Goal: Answer question/provide support: Share knowledge or assist other users

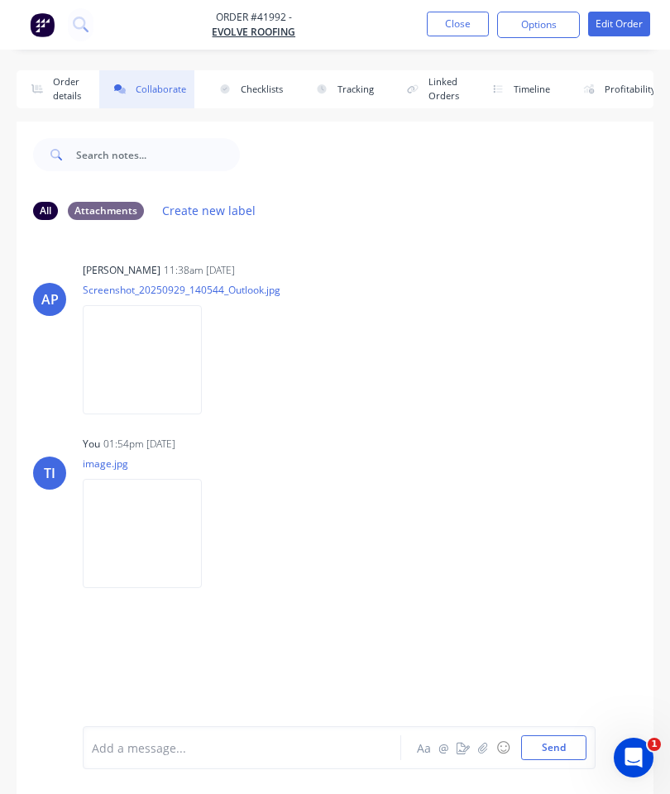
click at [450, 24] on button "Close" at bounding box center [458, 24] width 62 height 25
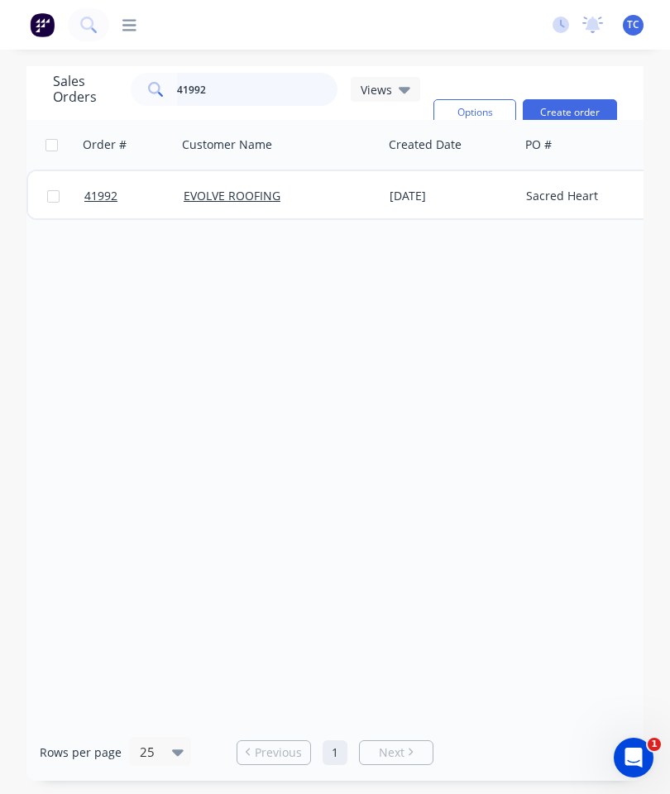
click at [269, 94] on input "41992" at bounding box center [257, 89] width 161 height 33
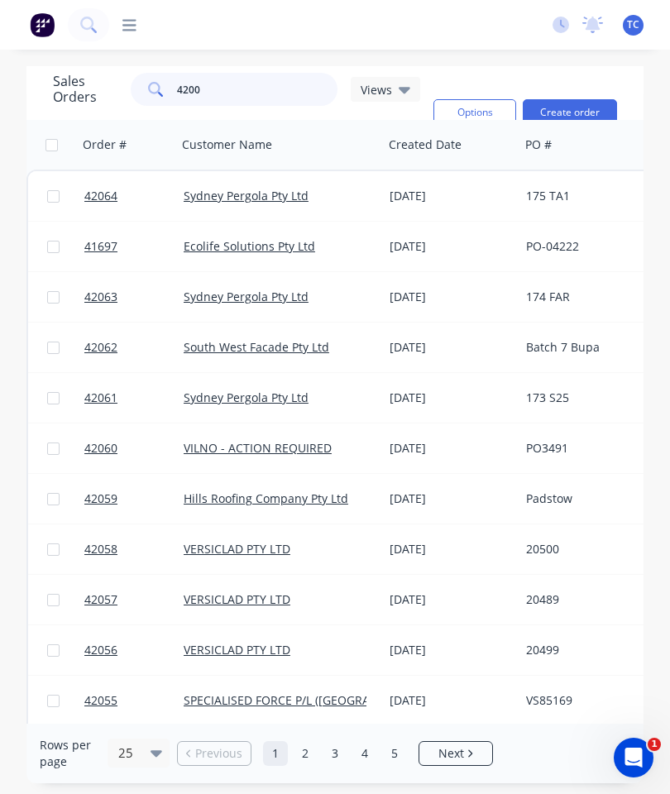
type input "42008"
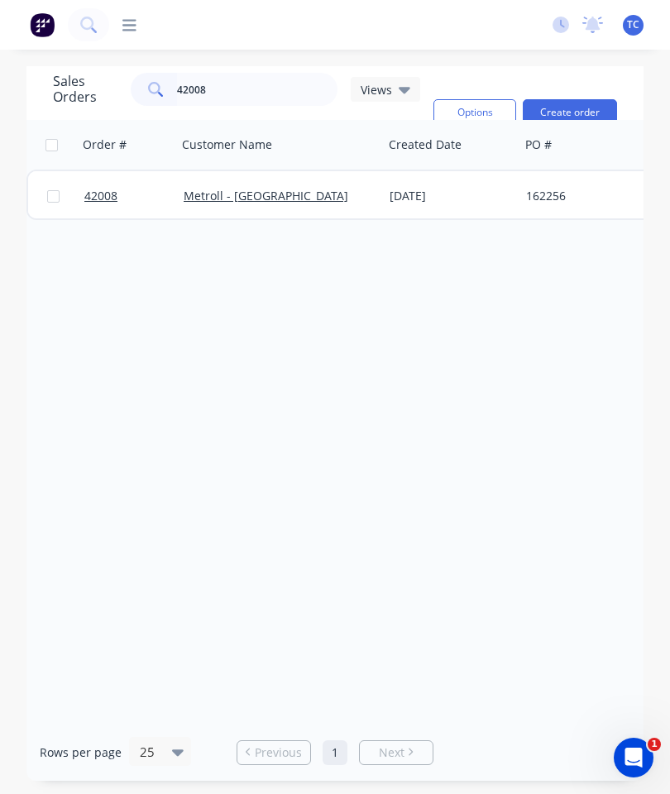
click at [100, 192] on span "42008" at bounding box center [100, 196] width 33 height 17
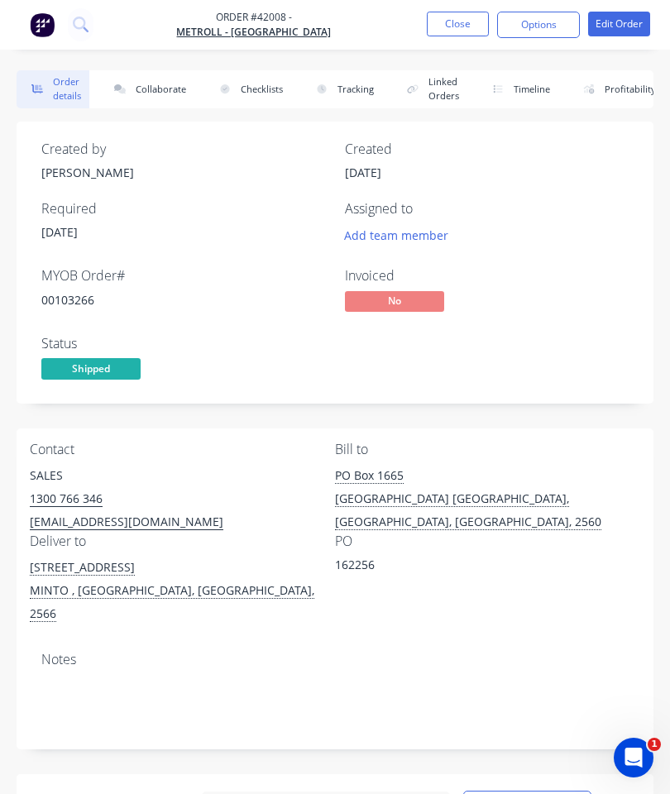
click at [165, 76] on button "Collaborate" at bounding box center [146, 89] width 95 height 38
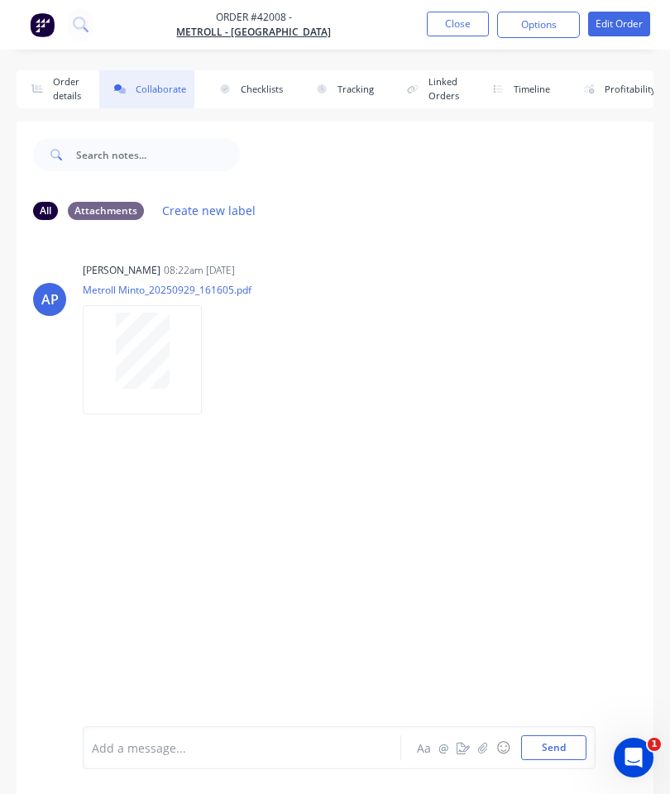
click at [488, 741] on button "button" at bounding box center [483, 748] width 20 height 20
click at [563, 740] on button "Send" at bounding box center [553, 747] width 65 height 25
click at [457, 22] on button "Close" at bounding box center [458, 24] width 62 height 25
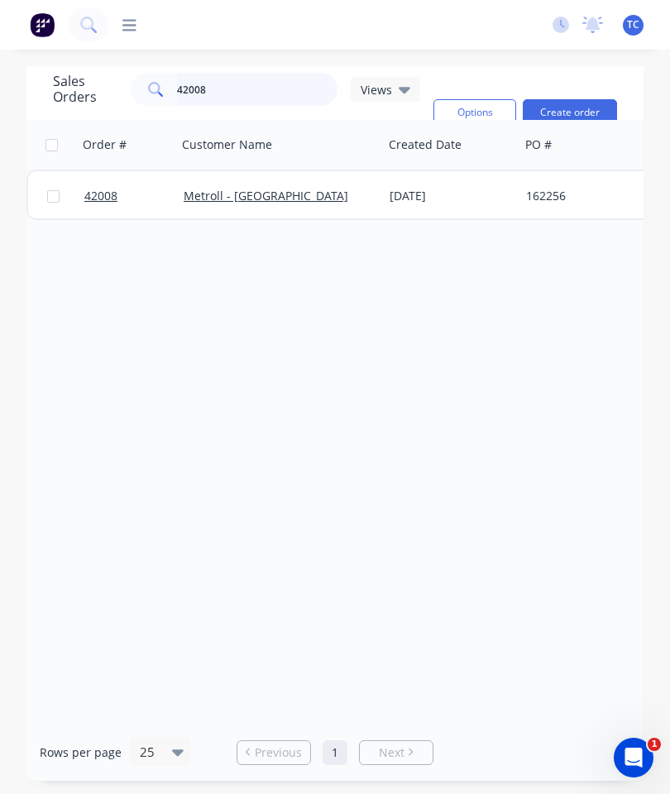
click at [286, 90] on input "42008" at bounding box center [257, 89] width 161 height 33
type input "4"
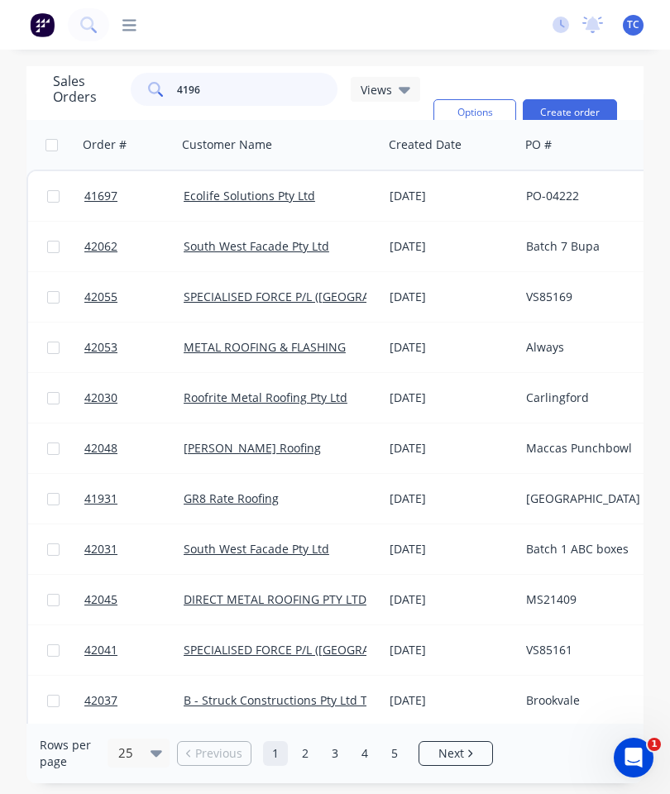
type input "41963"
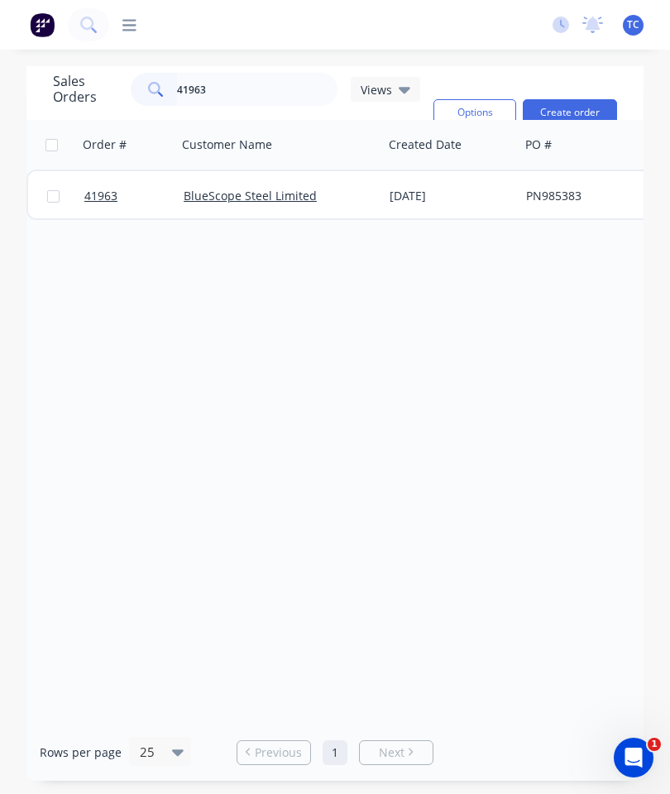
click at [98, 190] on span "41963" at bounding box center [100, 196] width 33 height 17
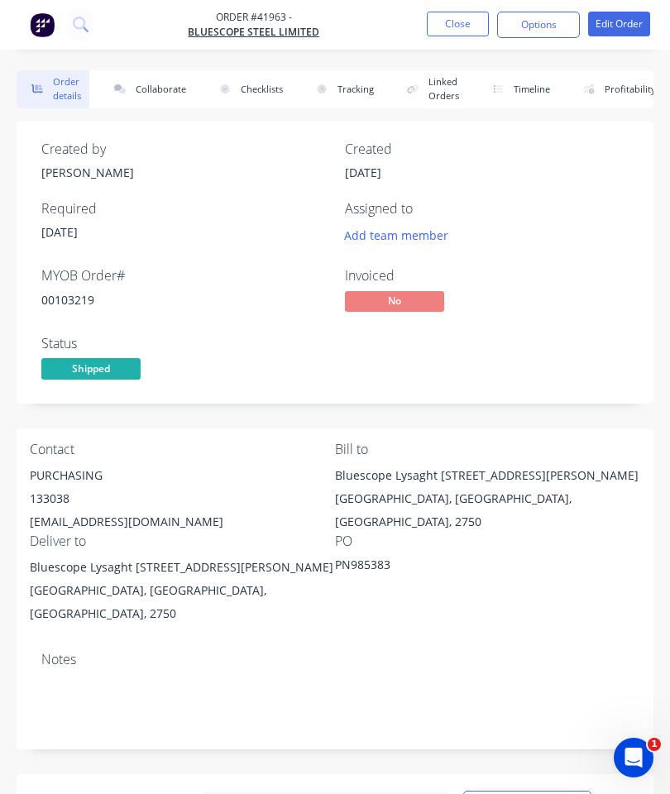
click at [162, 88] on button "Collaborate" at bounding box center [146, 89] width 95 height 38
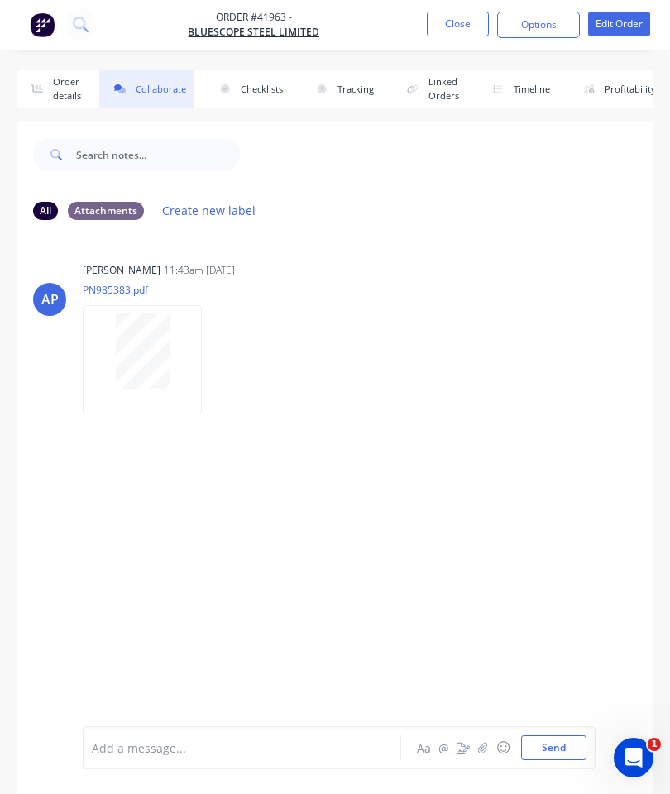
click at [488, 744] on icon "button" at bounding box center [483, 748] width 10 height 12
click at [555, 745] on button "Send" at bounding box center [553, 747] width 65 height 25
click at [471, 28] on button "Close" at bounding box center [458, 24] width 62 height 25
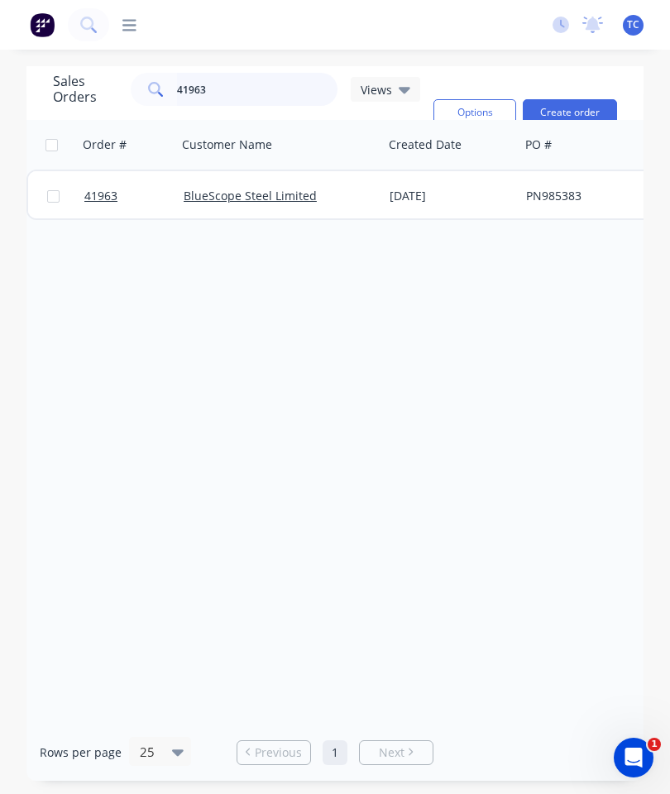
click at [268, 80] on input "41963" at bounding box center [257, 89] width 161 height 33
click at [258, 89] on input "41963" at bounding box center [257, 89] width 161 height 33
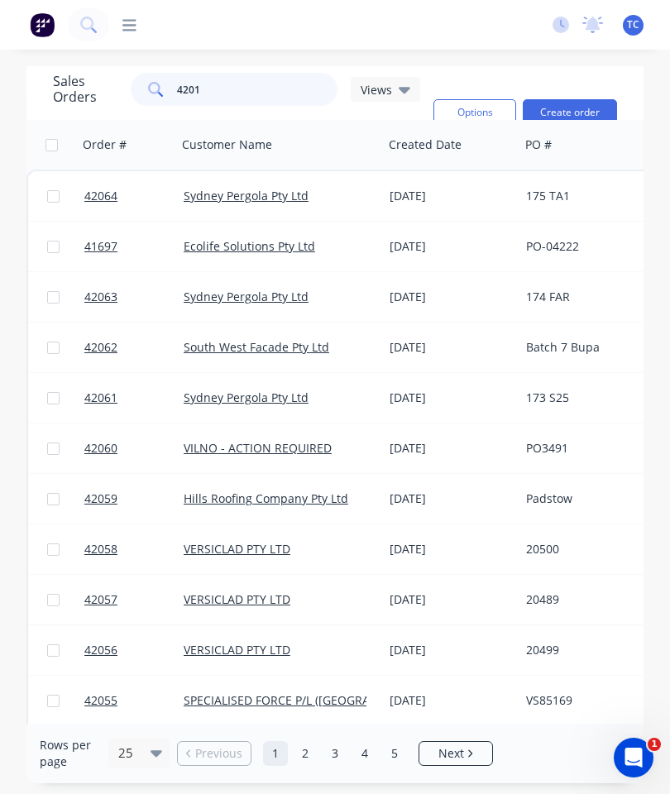
type input "42015"
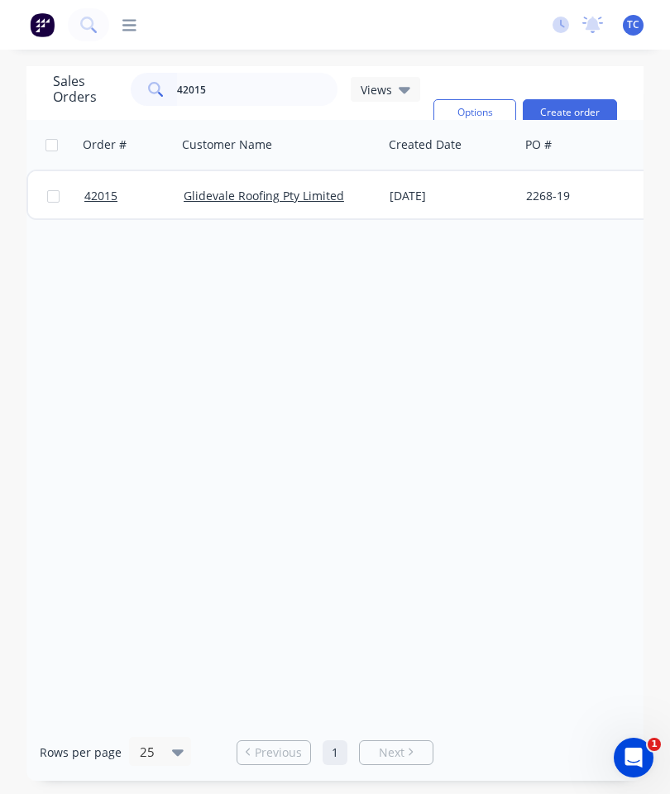
click at [102, 189] on span "42015" at bounding box center [100, 196] width 33 height 17
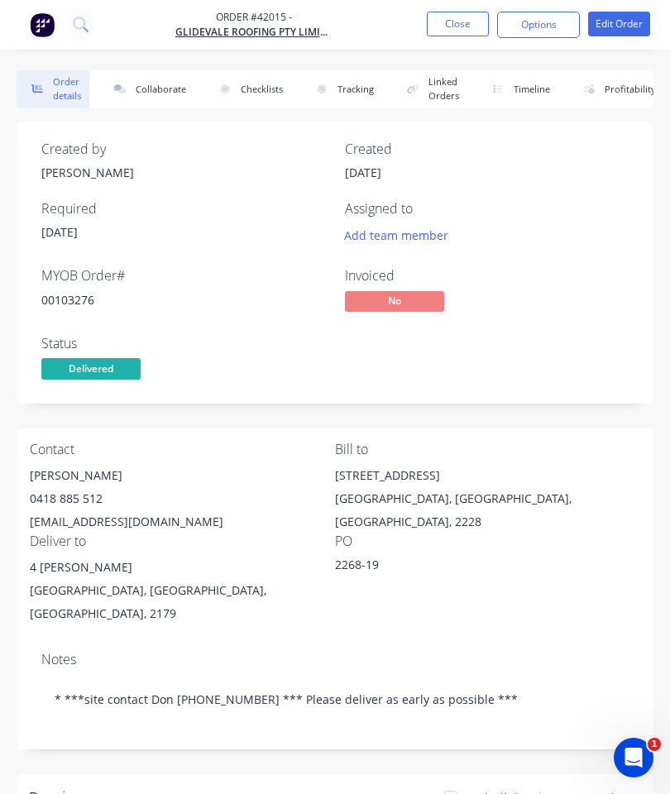
click at [146, 86] on button "Collaborate" at bounding box center [146, 89] width 95 height 38
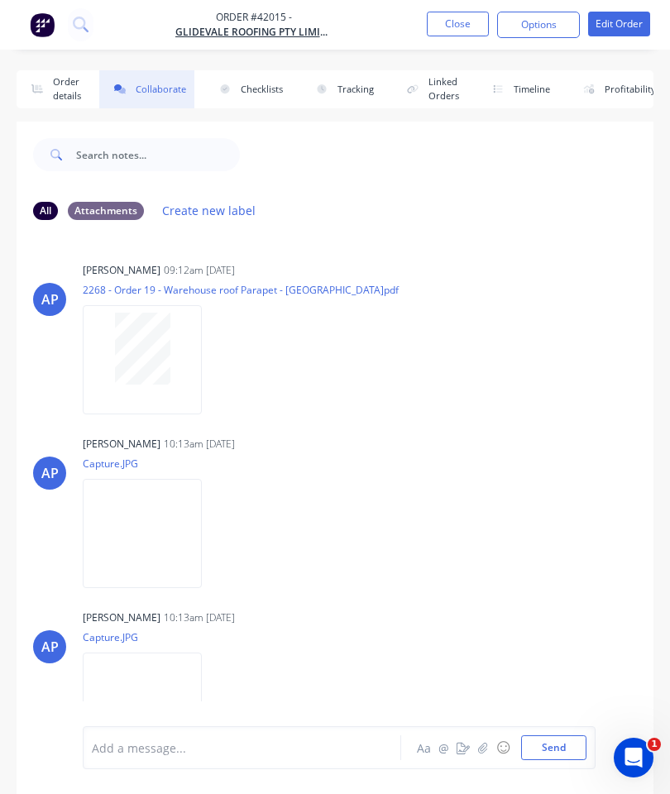
click at [481, 757] on button "button" at bounding box center [483, 748] width 20 height 20
click at [549, 738] on button "Send" at bounding box center [553, 747] width 65 height 25
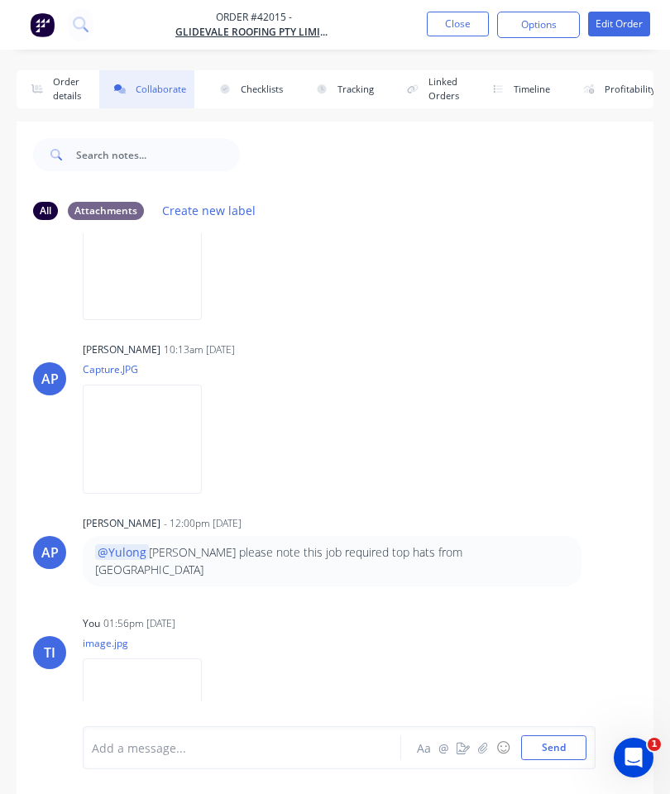
scroll to position [267, 0]
click at [466, 26] on button "Close" at bounding box center [458, 24] width 62 height 25
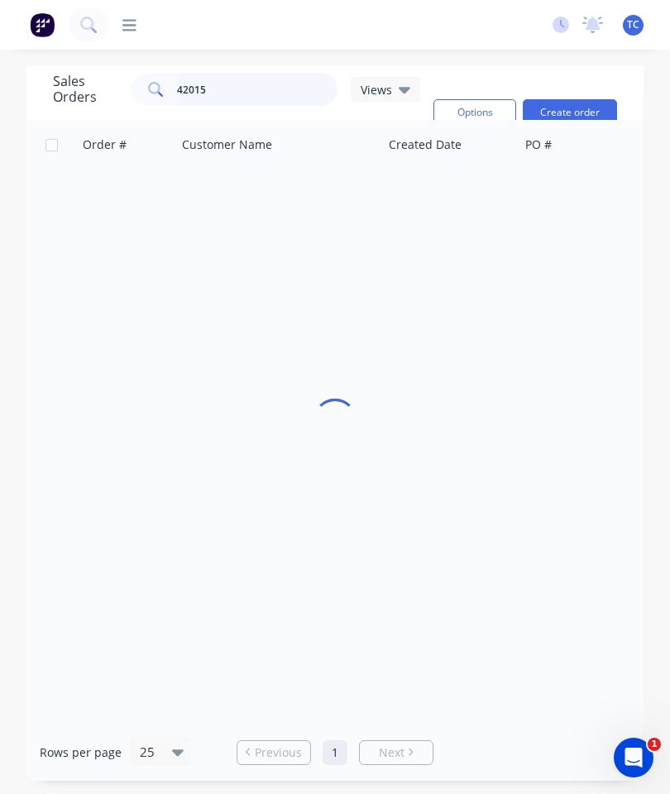
click at [303, 87] on input "42015" at bounding box center [257, 89] width 161 height 33
type input "4"
type input "41817"
click at [114, 197] on span "41817" at bounding box center [100, 196] width 33 height 17
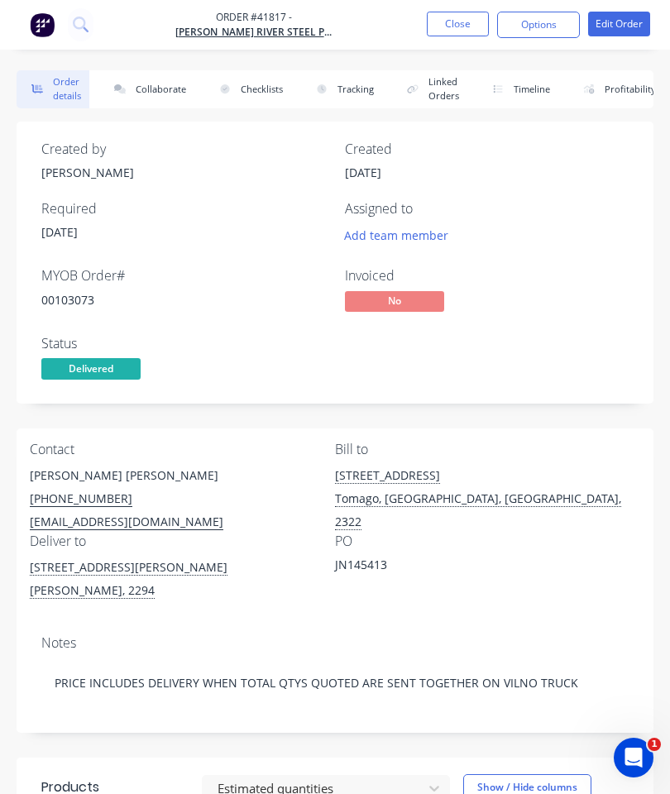
click at [160, 85] on button "Collaborate" at bounding box center [146, 89] width 95 height 38
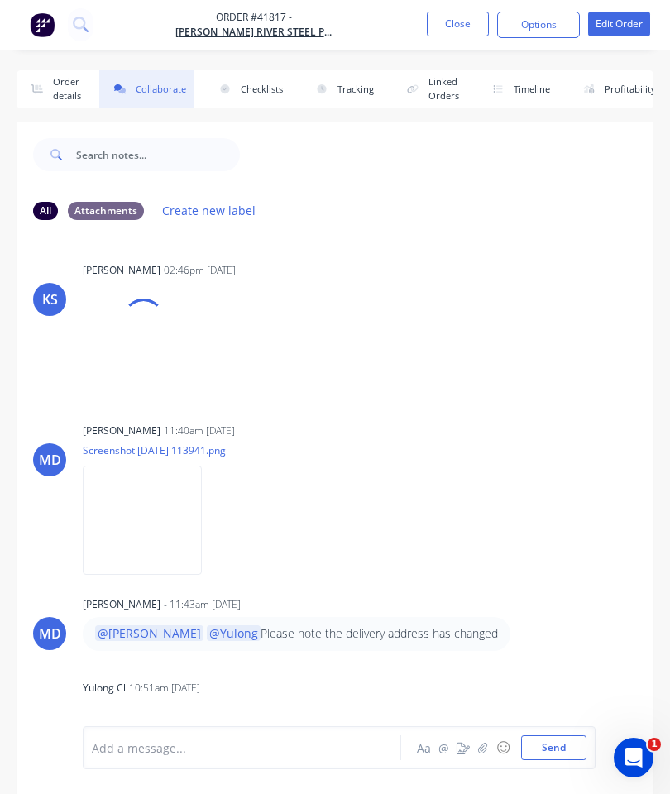
click at [485, 741] on button "button" at bounding box center [483, 748] width 20 height 20
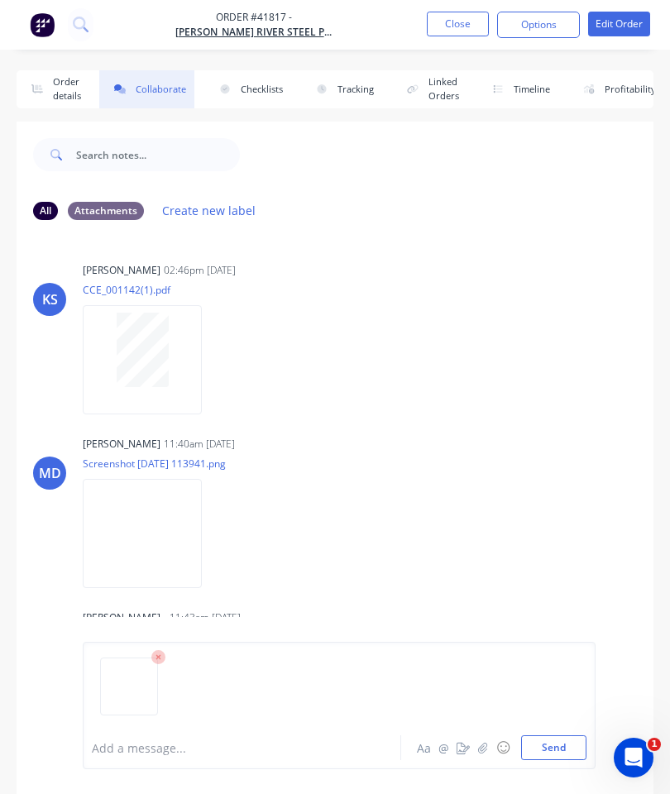
click at [561, 747] on button "Send" at bounding box center [553, 747] width 65 height 25
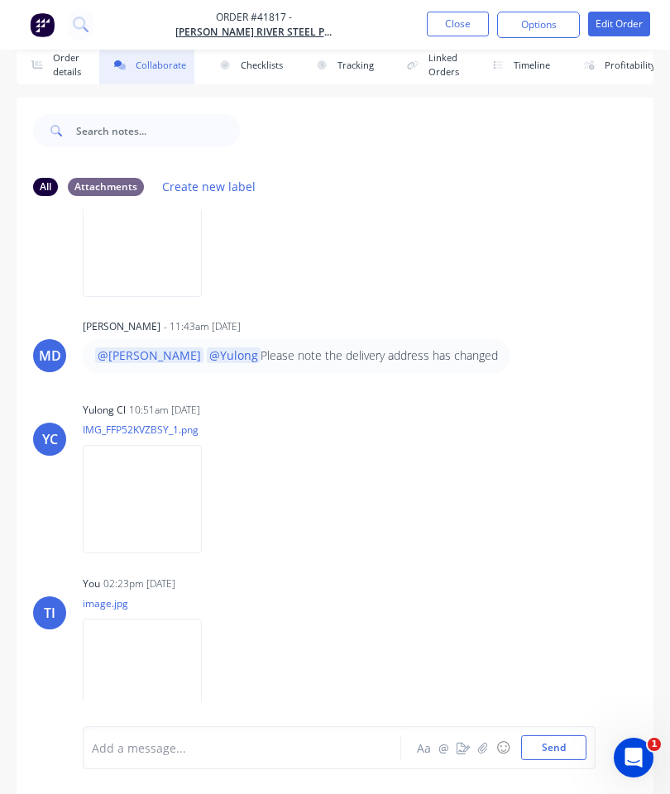
scroll to position [90, 0]
click at [443, 33] on button "Close" at bounding box center [458, 24] width 62 height 25
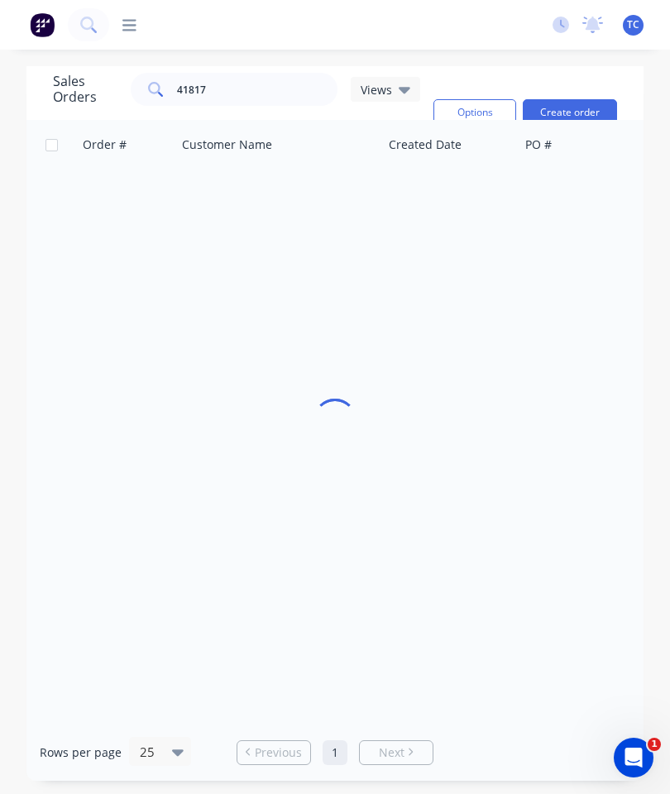
click at [466, 73] on div "Options Create order" at bounding box center [522, 112] width 190 height 79
click at [260, 73] on input "41817" at bounding box center [257, 89] width 161 height 33
type input "4"
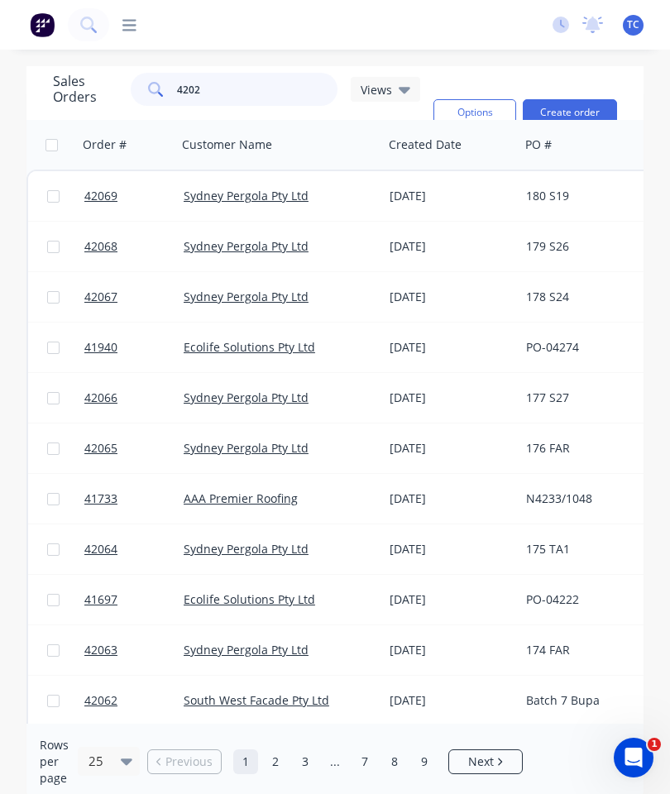
type input "42028"
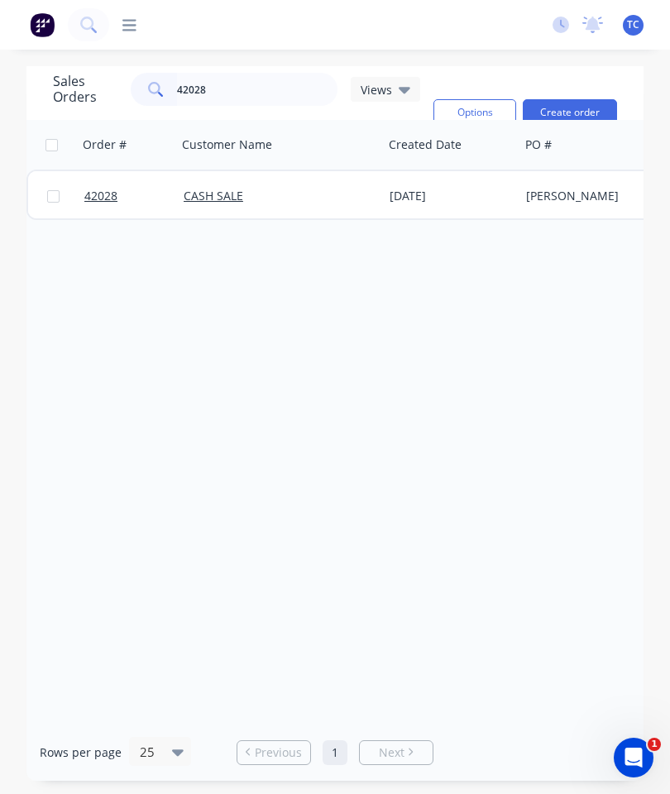
click at [103, 188] on span "42028" at bounding box center [100, 196] width 33 height 17
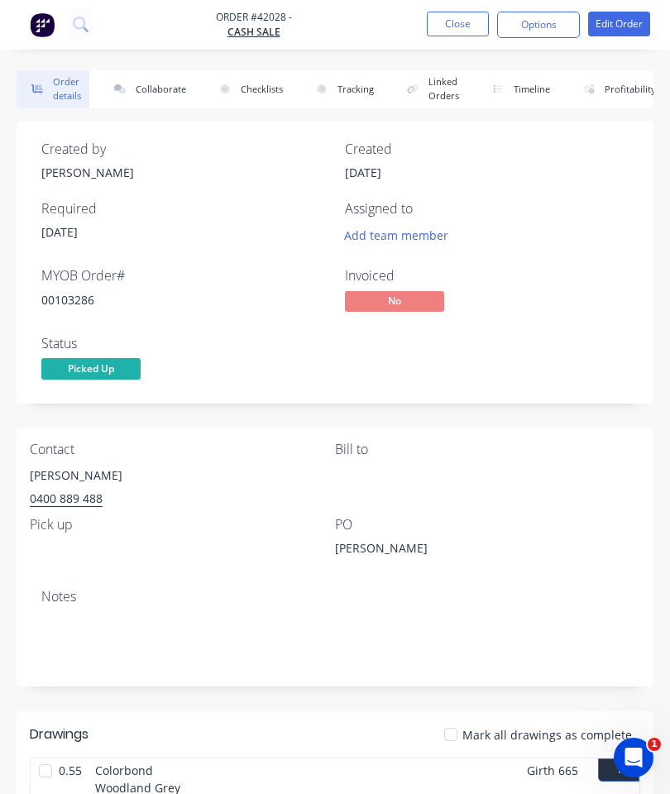
click at [139, 100] on button "Collaborate" at bounding box center [146, 89] width 95 height 38
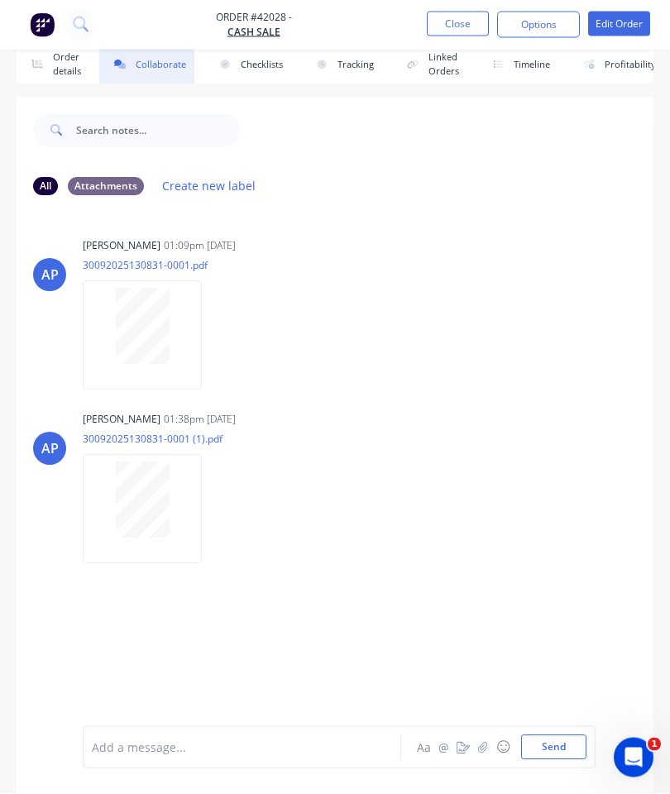
scroll to position [90, 0]
click at [474, 753] on button "button" at bounding box center [483, 748] width 20 height 20
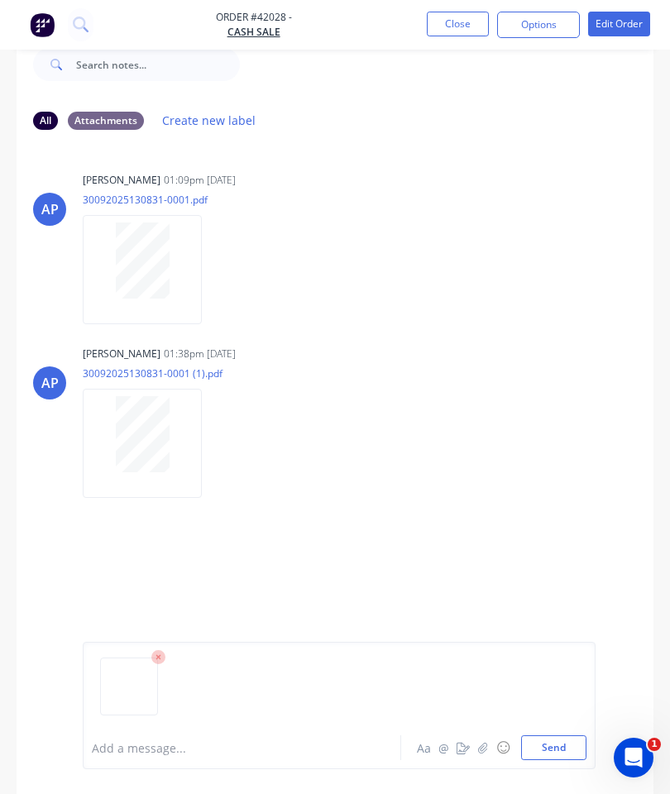
click at [555, 746] on button "Send" at bounding box center [553, 747] width 65 height 25
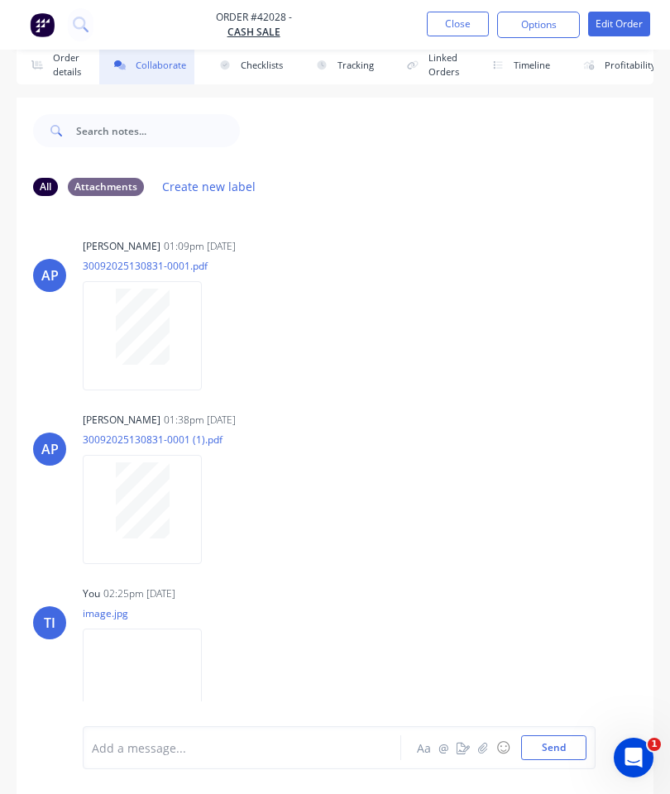
click at [466, 19] on button "Close" at bounding box center [458, 24] width 62 height 25
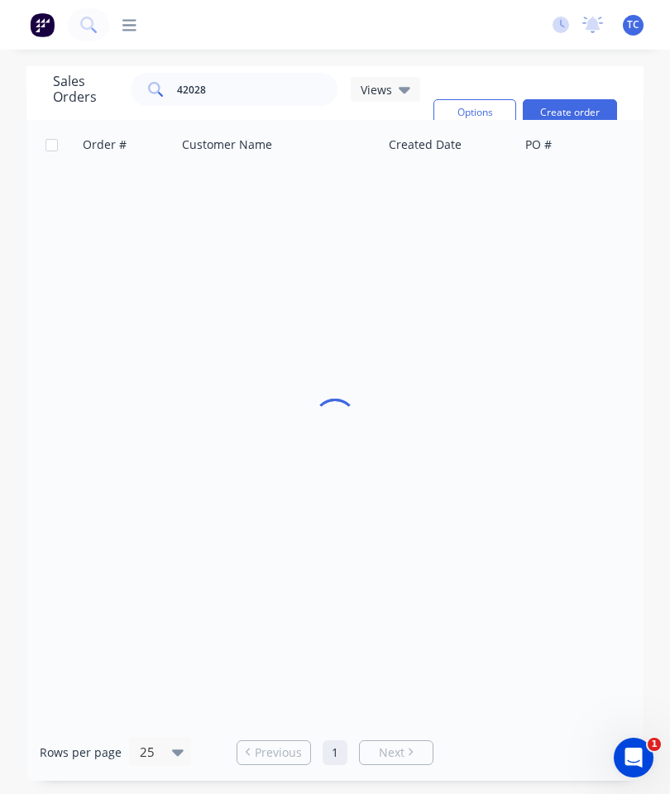
scroll to position [66, 0]
click at [260, 73] on input "42028" at bounding box center [257, 89] width 161 height 33
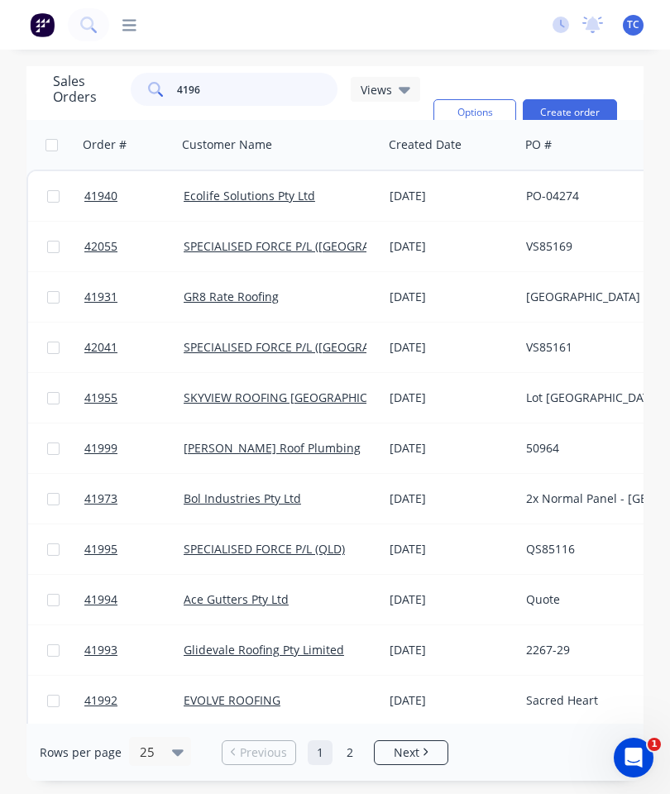
type input "41963"
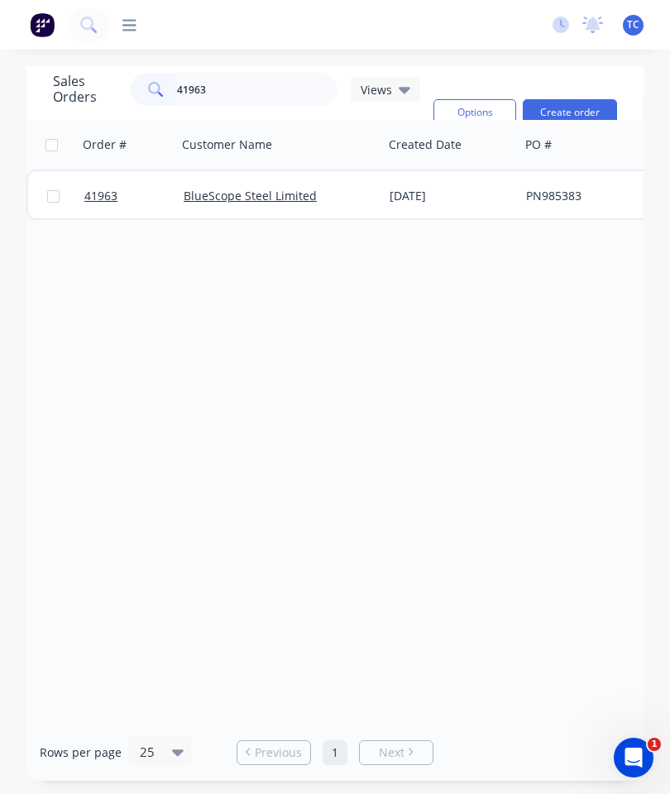
click at [112, 188] on span "41963" at bounding box center [100, 196] width 33 height 17
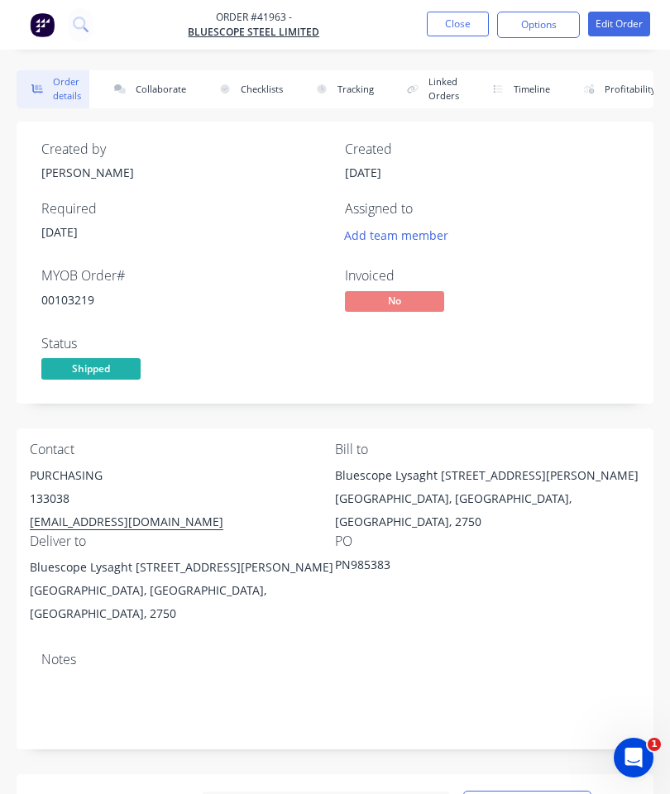
click at [149, 89] on button "Collaborate" at bounding box center [146, 89] width 95 height 38
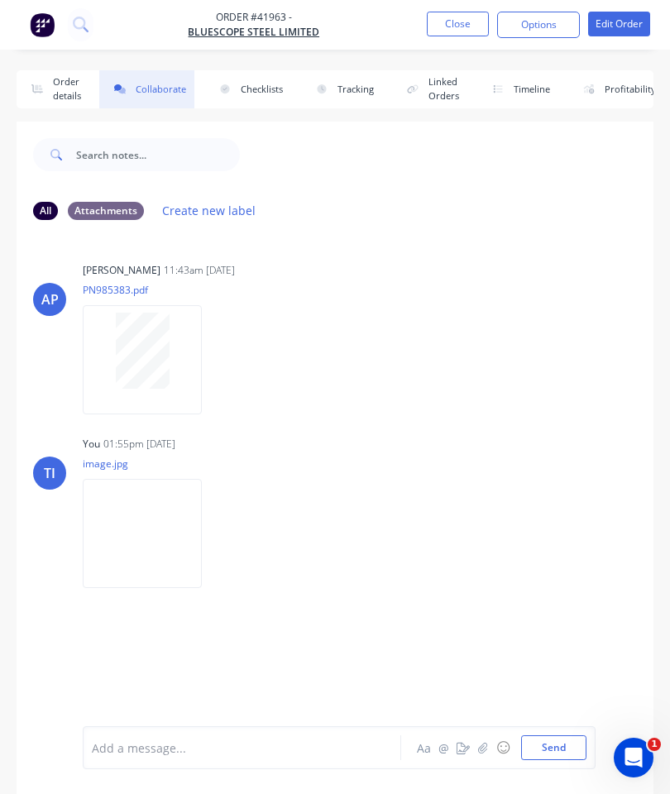
click at [459, 36] on button "Close" at bounding box center [458, 24] width 62 height 25
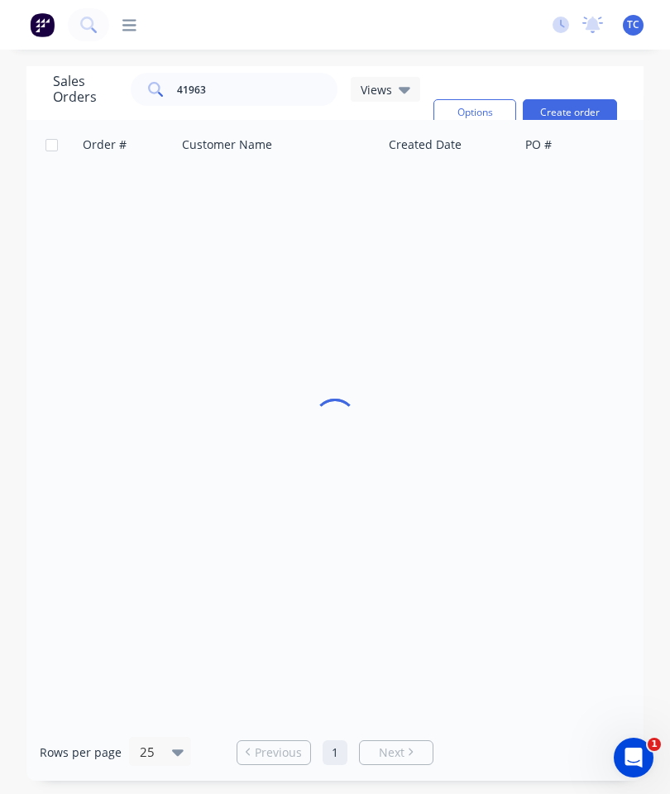
click at [450, 22] on div "dashboard products Product Catalogue Materials sales Sales Orders Customers Pri…" at bounding box center [324, 25] width 430 height 17
click at [254, 98] on input "41963" at bounding box center [257, 89] width 161 height 33
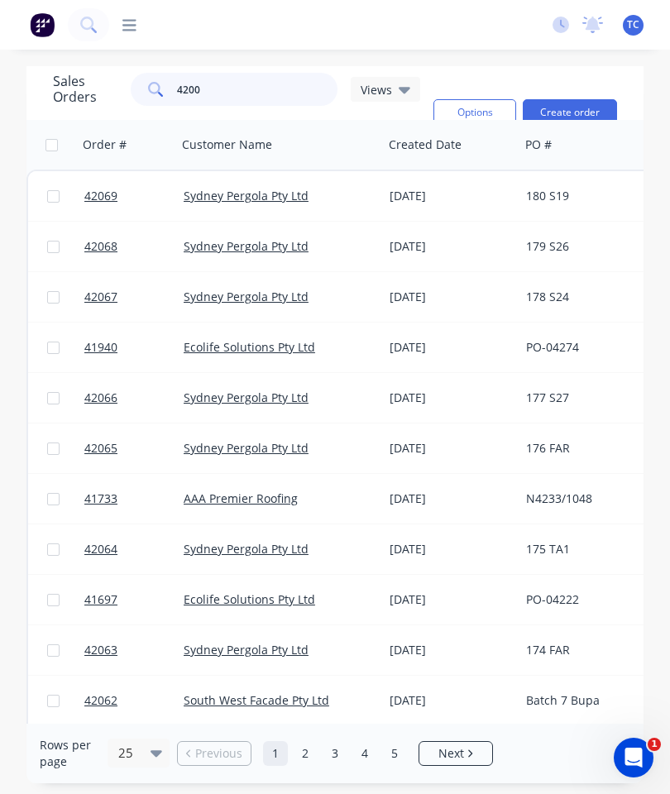
type input "42008"
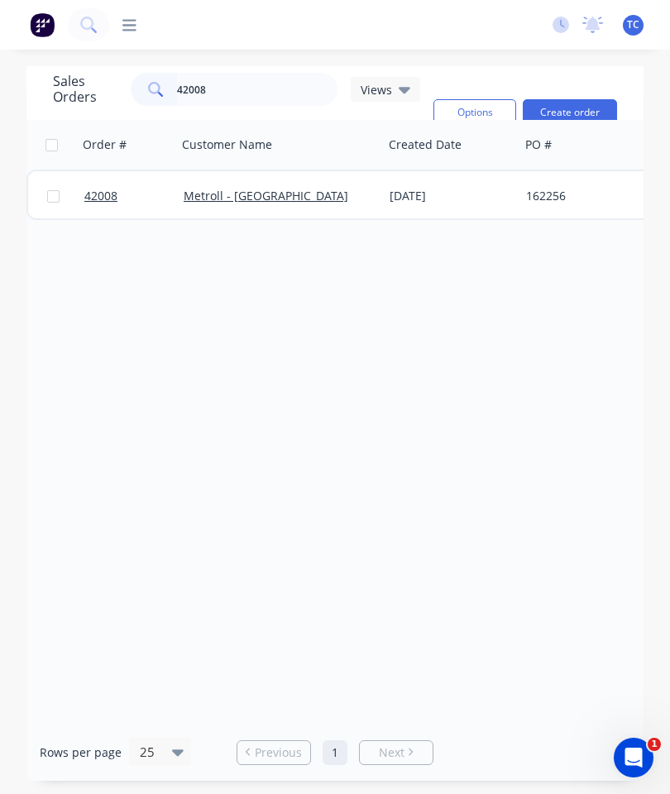
click at [100, 196] on span "42008" at bounding box center [100, 196] width 33 height 17
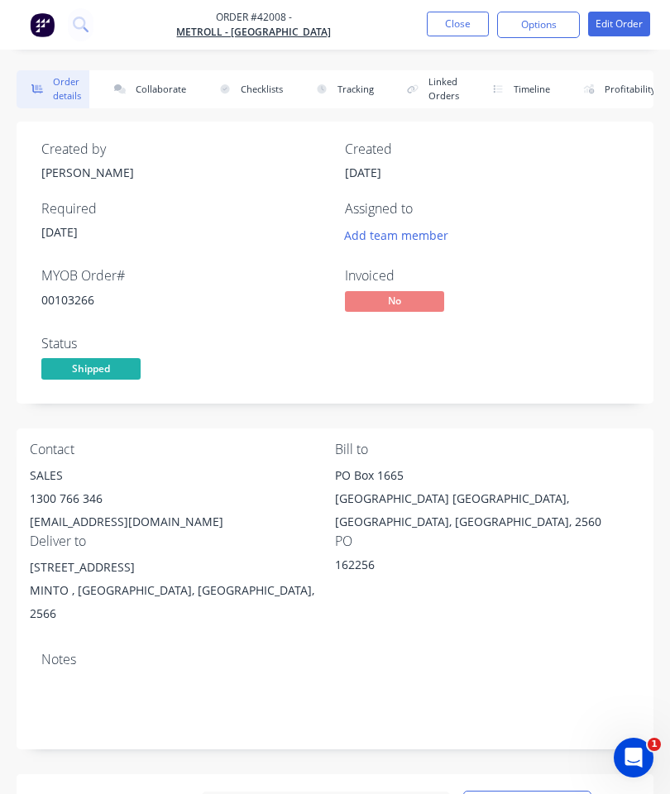
click at [160, 76] on button "Collaborate" at bounding box center [146, 89] width 95 height 38
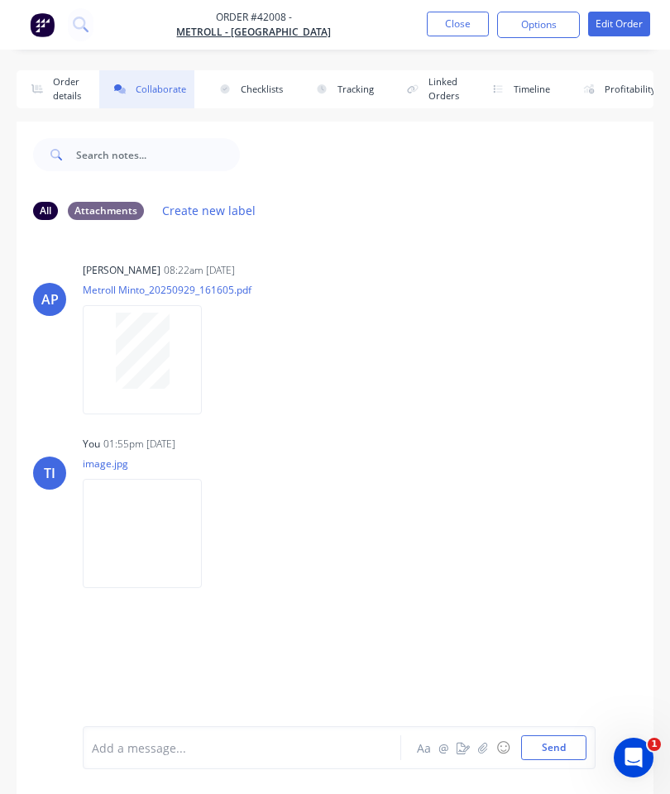
click at [486, 748] on icon "button" at bounding box center [483, 748] width 10 height 12
click at [452, 26] on button "Close" at bounding box center [458, 24] width 62 height 25
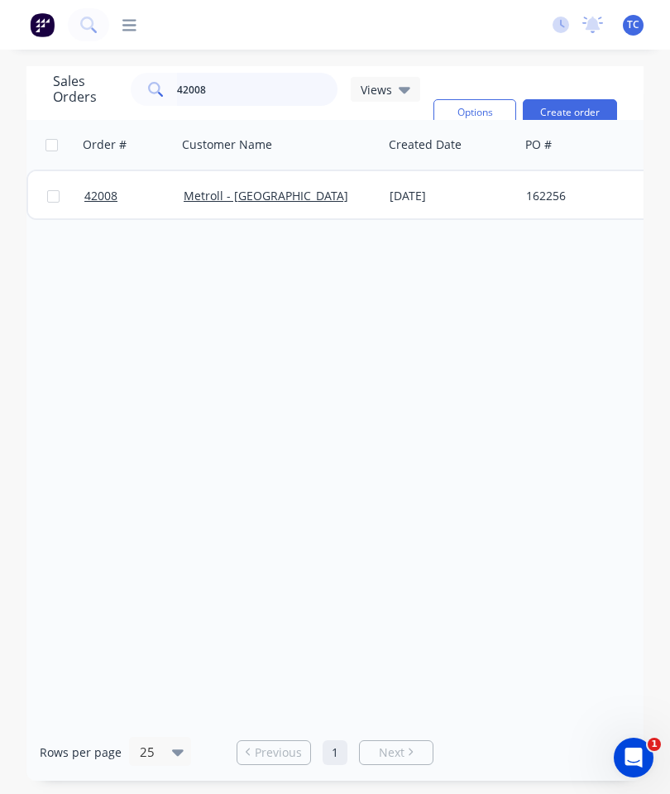
click at [231, 93] on input "42008" at bounding box center [257, 89] width 161 height 33
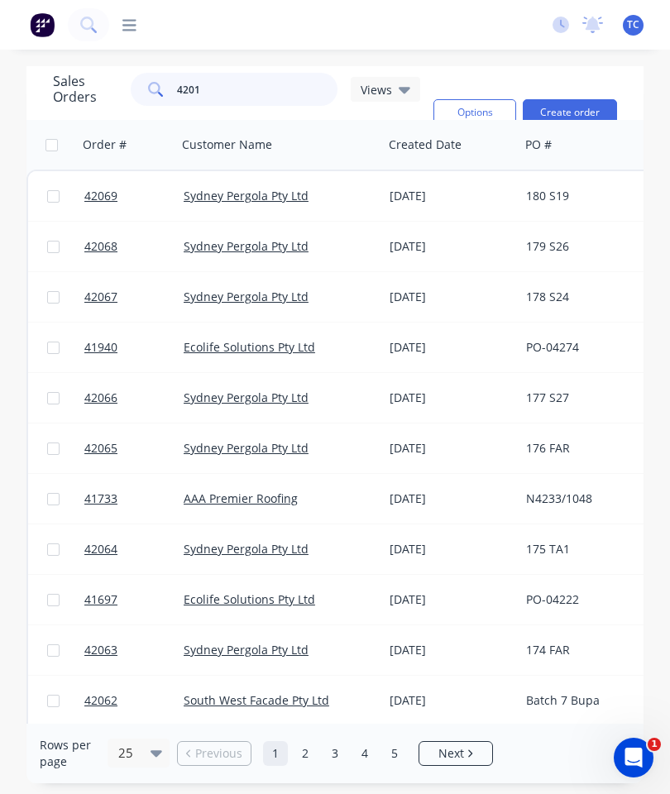
type input "42015"
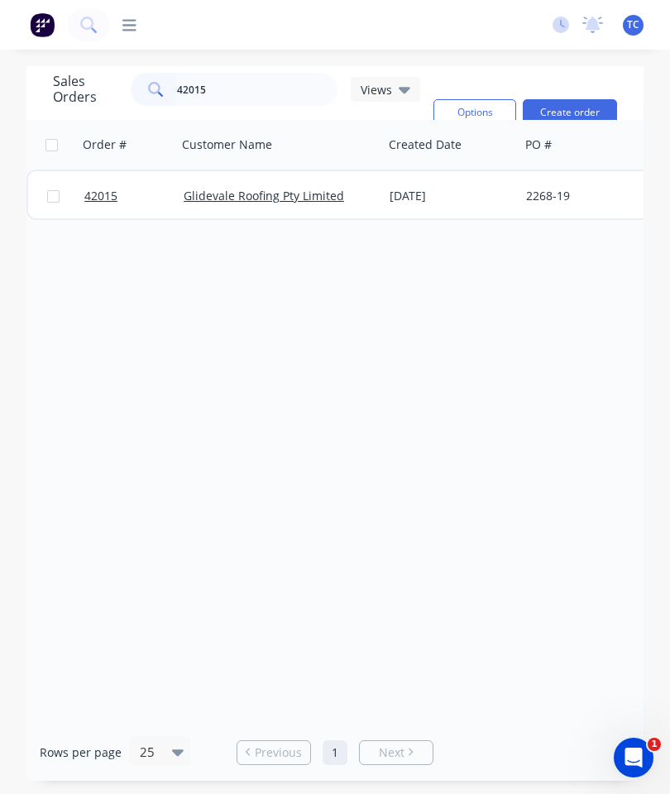
click at [103, 195] on span "42015" at bounding box center [100, 196] width 33 height 17
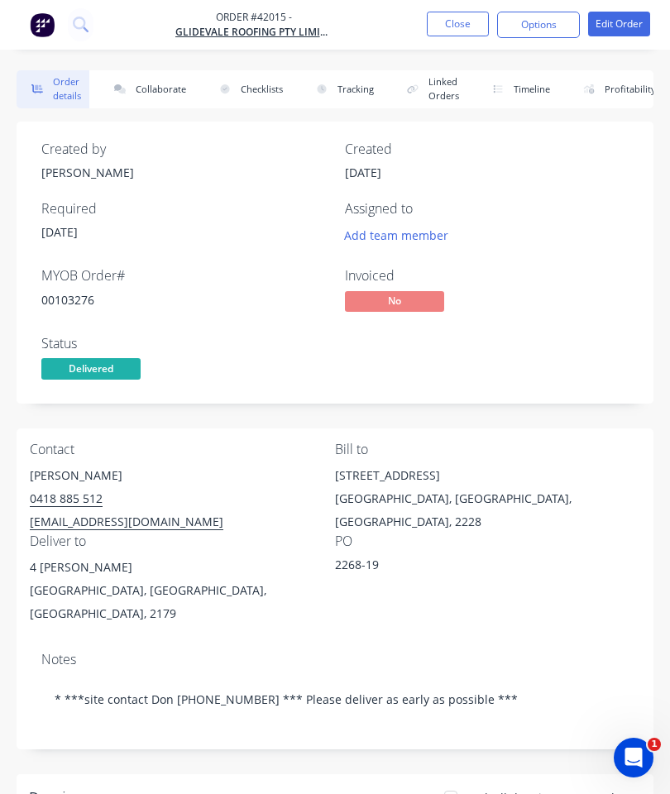
click at [154, 88] on button "Collaborate" at bounding box center [146, 89] width 95 height 38
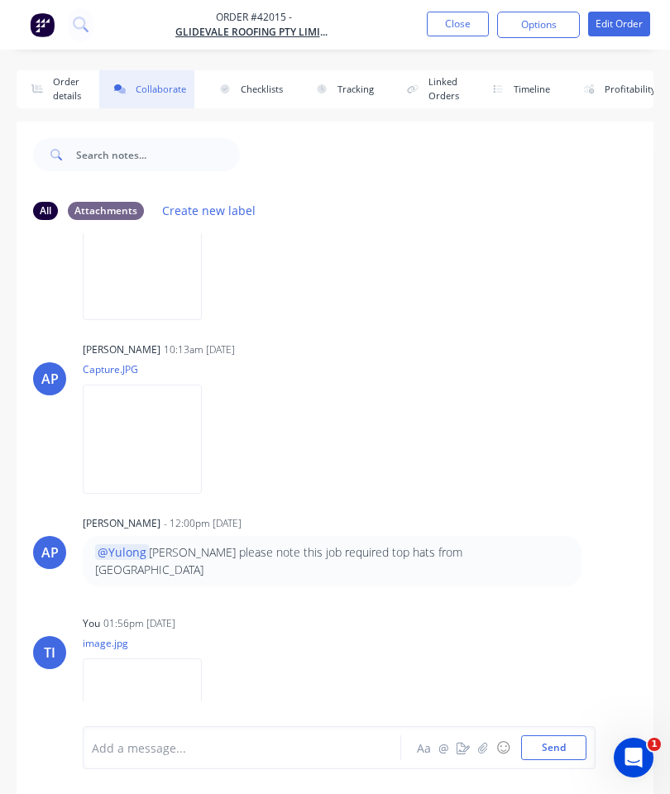
scroll to position [267, 0]
click at [463, 12] on button "Close" at bounding box center [458, 24] width 62 height 25
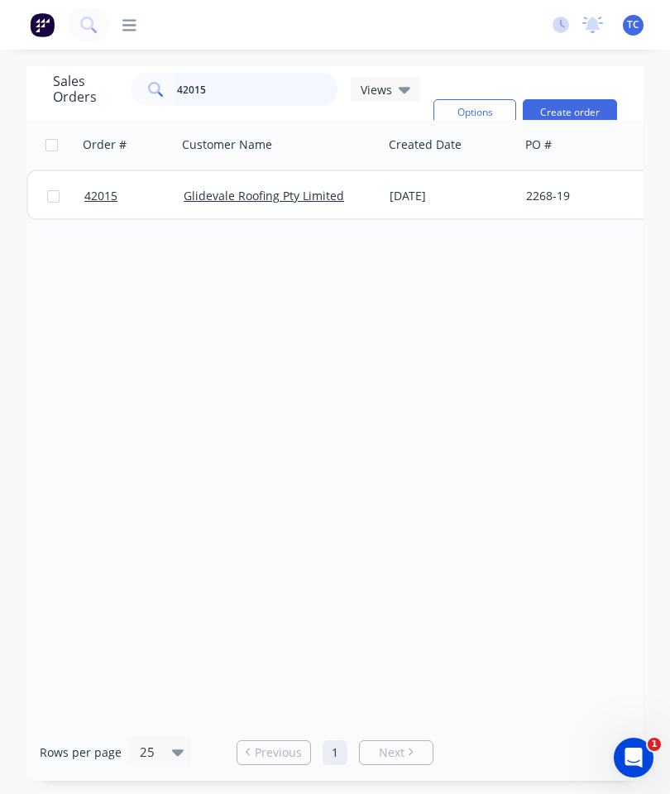
click at [262, 85] on input "42015" at bounding box center [257, 89] width 161 height 33
type input "4"
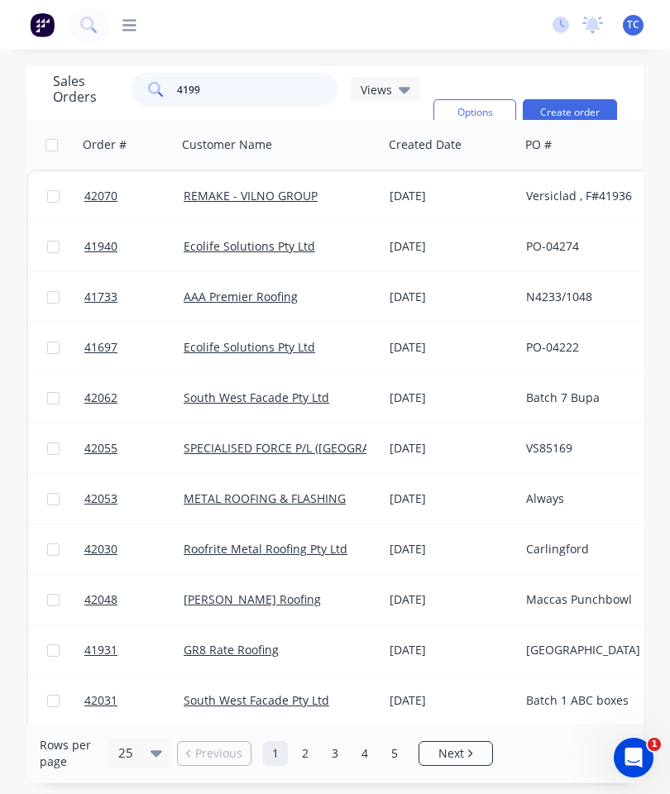
type input "41993"
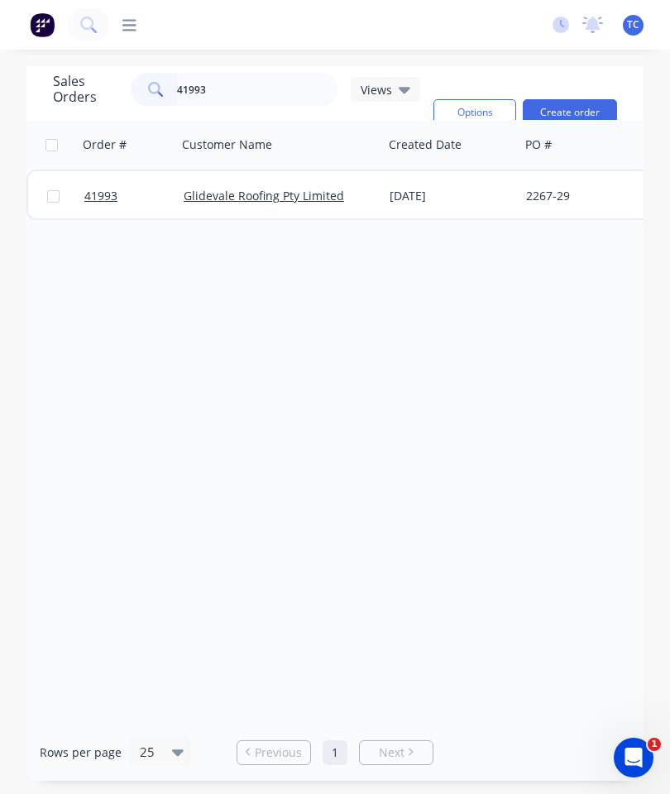
click at [101, 200] on span "41993" at bounding box center [100, 196] width 33 height 17
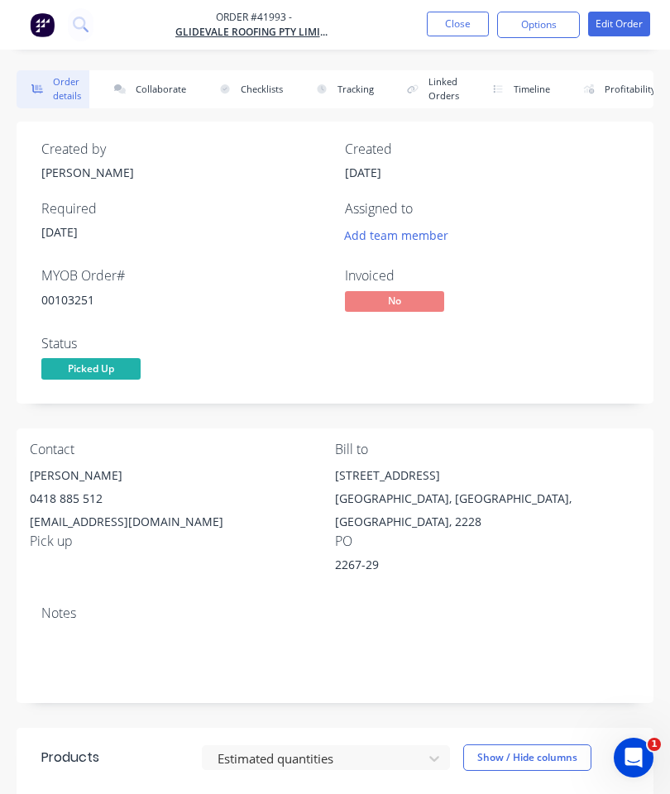
click at [165, 80] on button "Collaborate" at bounding box center [146, 89] width 95 height 38
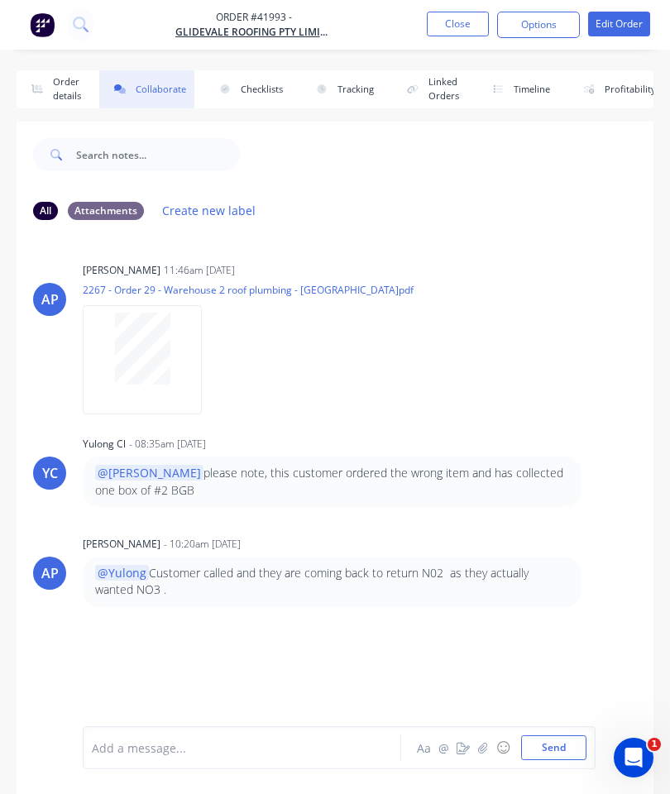
click at [482, 746] on icon "button" at bounding box center [483, 748] width 10 height 12
click at [447, 20] on button "Close" at bounding box center [458, 24] width 62 height 25
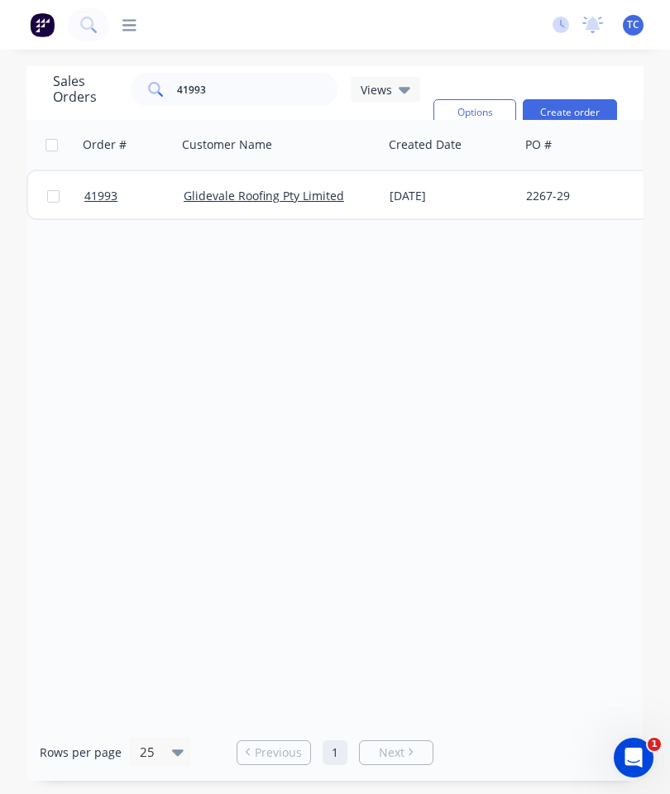
click at [97, 203] on span "41993" at bounding box center [100, 196] width 33 height 17
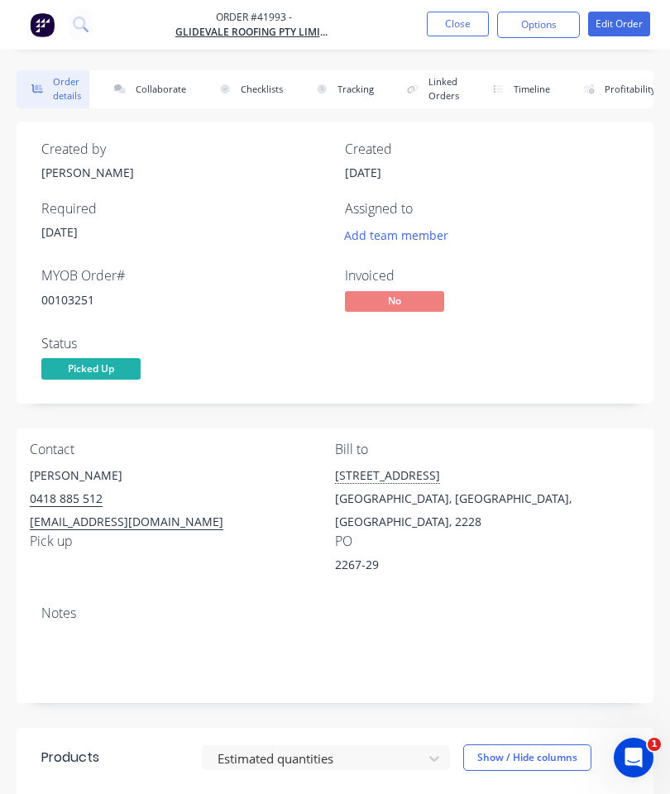
click at [155, 88] on button "Collaborate" at bounding box center [146, 89] width 95 height 38
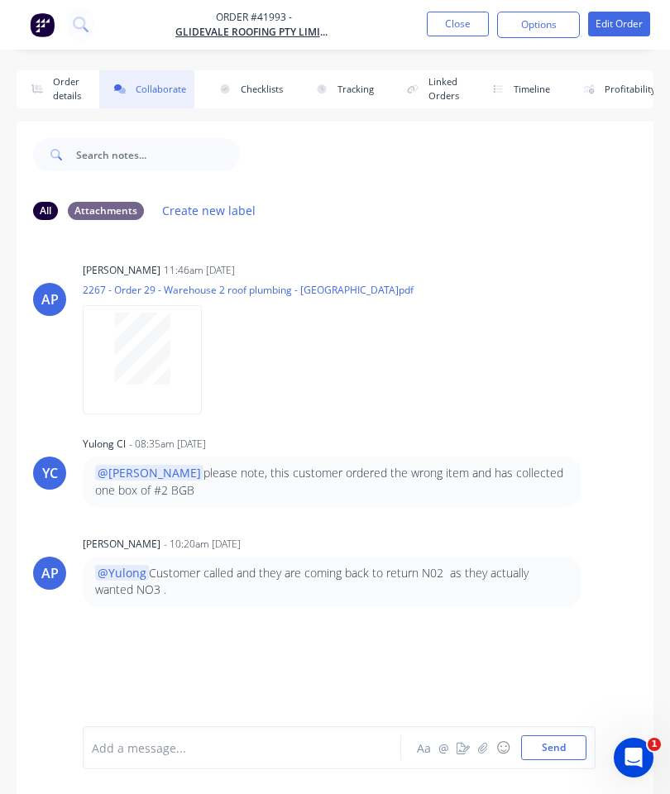
scroll to position [90, 0]
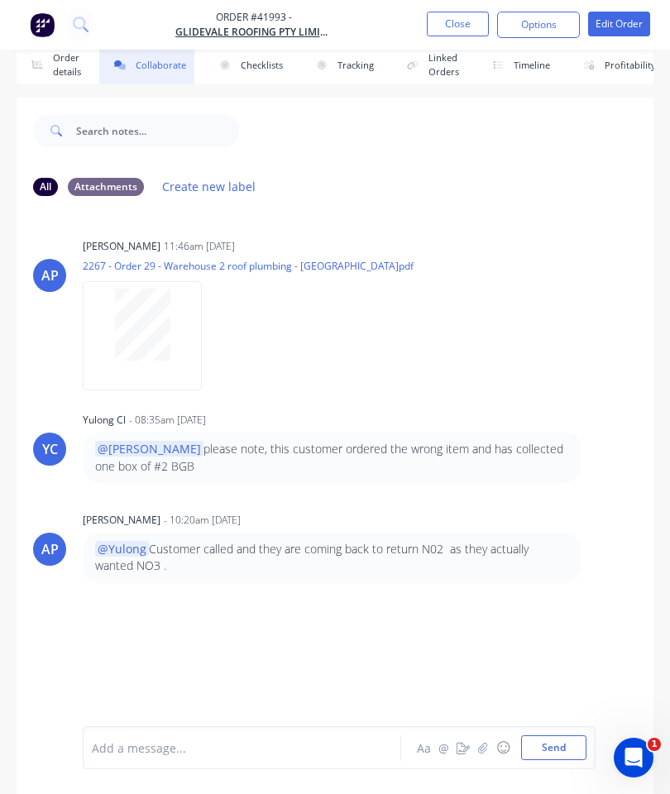
click at [481, 748] on icon "button" at bounding box center [482, 747] width 9 height 11
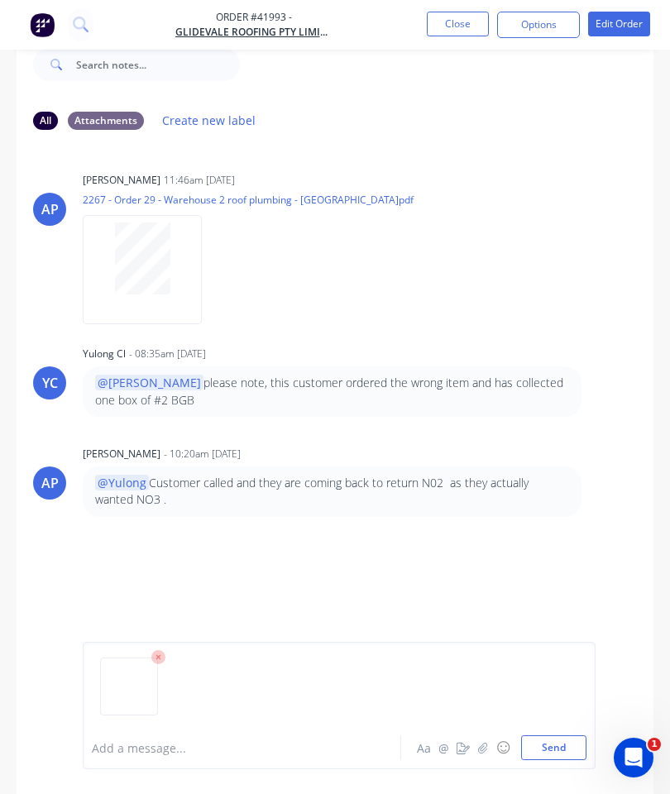
click at [564, 732] on div at bounding box center [339, 693] width 495 height 84
